Goal: Task Accomplishment & Management: Use online tool/utility

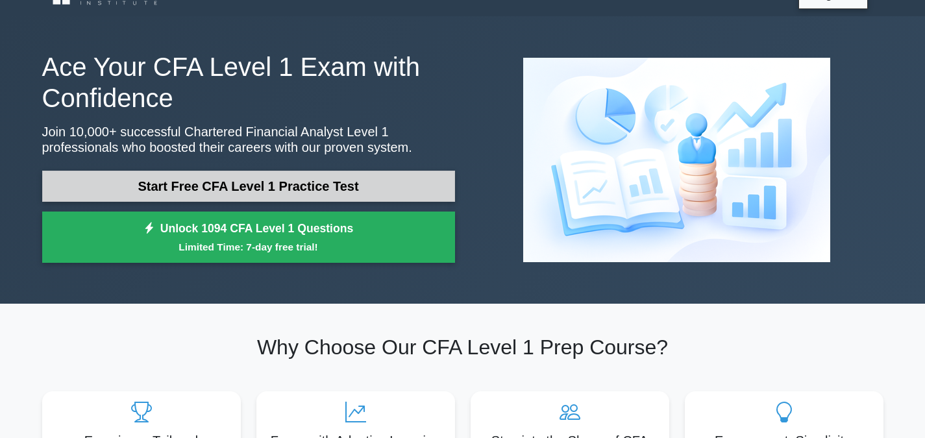
click at [306, 176] on link "Start Free CFA Level 1 Practice Test" at bounding box center [248, 186] width 413 height 31
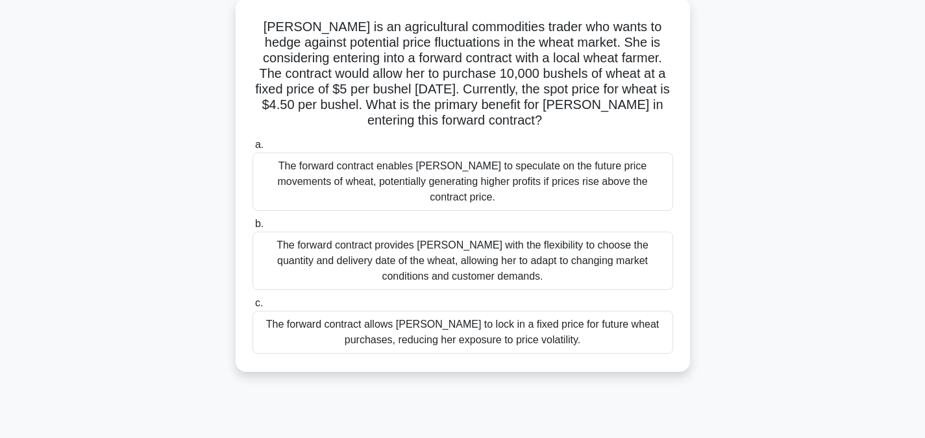
scroll to position [78, 0]
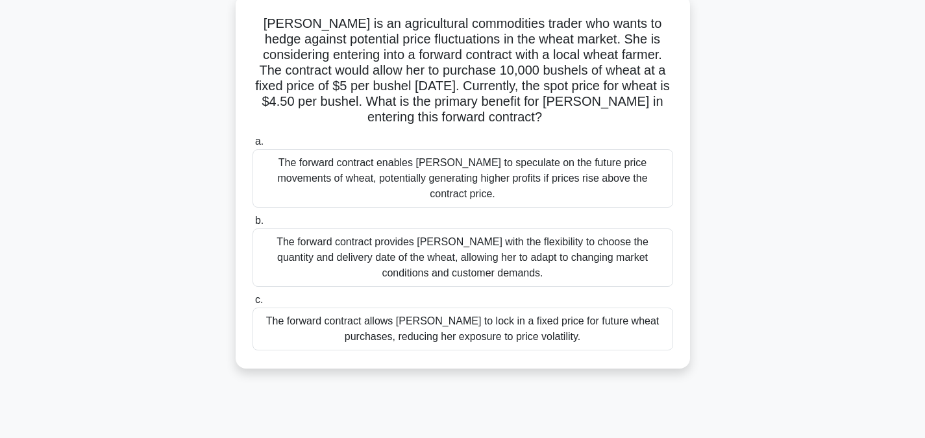
click at [413, 308] on div "The forward contract allows [PERSON_NAME] to lock in a fixed price for future w…" at bounding box center [463, 329] width 421 height 43
click at [253, 305] on input "c. The forward contract allows [PERSON_NAME] to lock in a fixed price for futur…" at bounding box center [253, 300] width 0 height 8
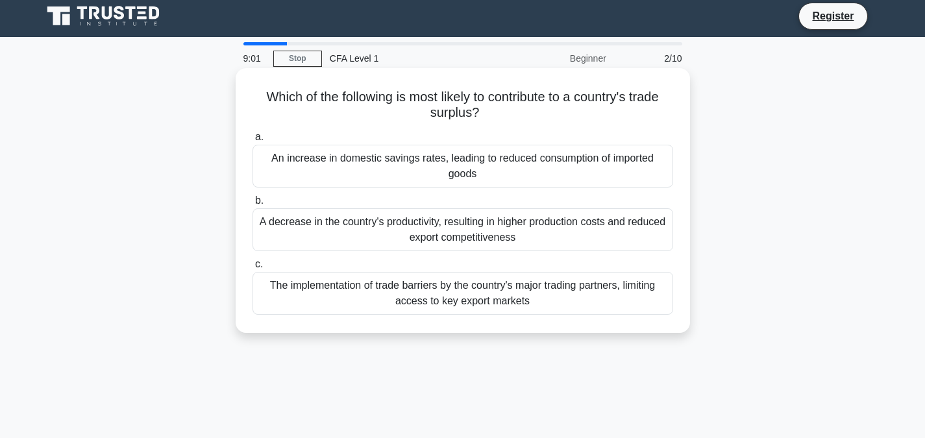
scroll to position [0, 0]
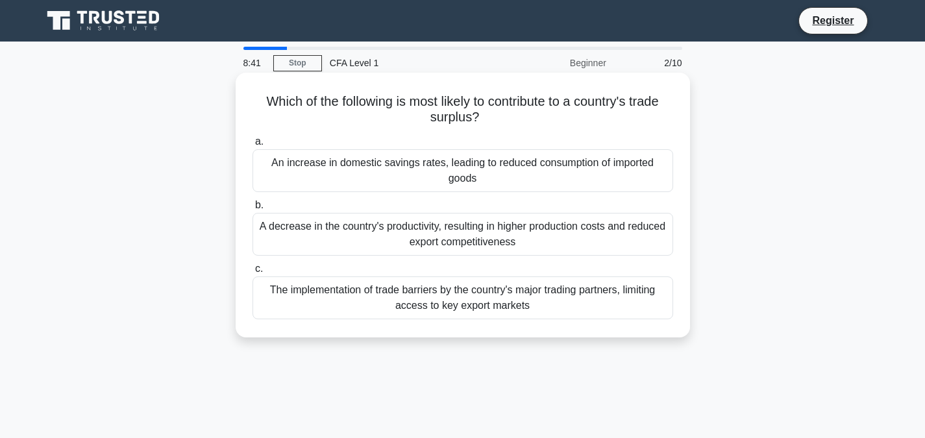
click at [469, 300] on div "The implementation of trade barriers by the country's major trading partners, l…" at bounding box center [463, 298] width 421 height 43
click at [253, 273] on input "c. The implementation of trade barriers by the country's major trading partners…" at bounding box center [253, 269] width 0 height 8
